Goal: Task Accomplishment & Management: Manage account settings

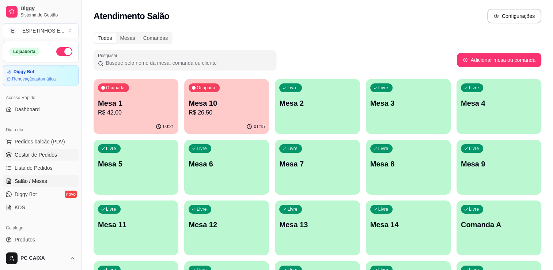
click at [38, 154] on span "Gestor de Pedidos" at bounding box center [36, 154] width 42 height 7
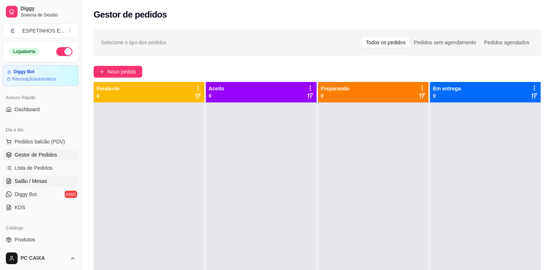
click at [30, 179] on span "Salão / Mesas" at bounding box center [31, 180] width 33 height 7
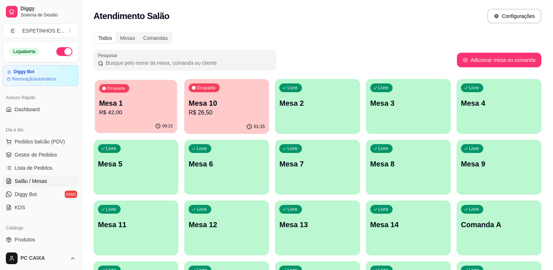
click at [150, 94] on div "Ocupada Mesa 1 R$ 42,00" at bounding box center [136, 99] width 82 height 39
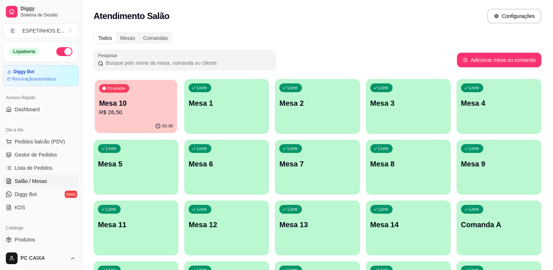
click at [128, 103] on p "Mesa 10" at bounding box center [136, 103] width 74 height 10
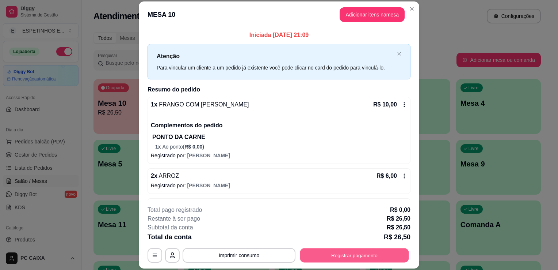
click at [321, 253] on button "Registrar pagamento" at bounding box center [354, 255] width 109 height 14
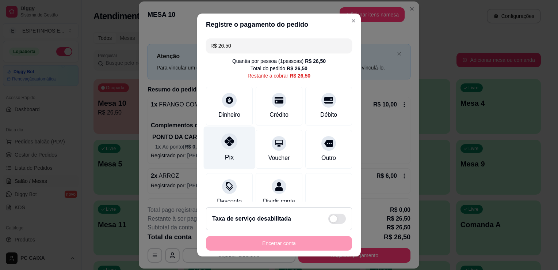
click at [228, 152] on div "Pix" at bounding box center [229, 147] width 51 height 43
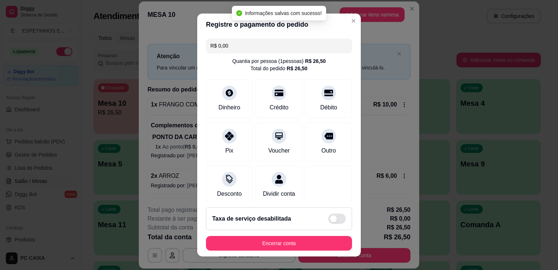
type input "R$ 0,00"
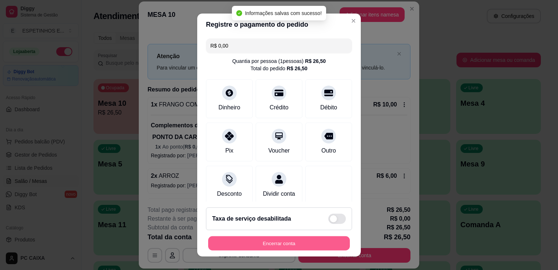
click at [284, 239] on button "Encerrar conta" at bounding box center [279, 243] width 142 height 14
